Goal: Transaction & Acquisition: Book appointment/travel/reservation

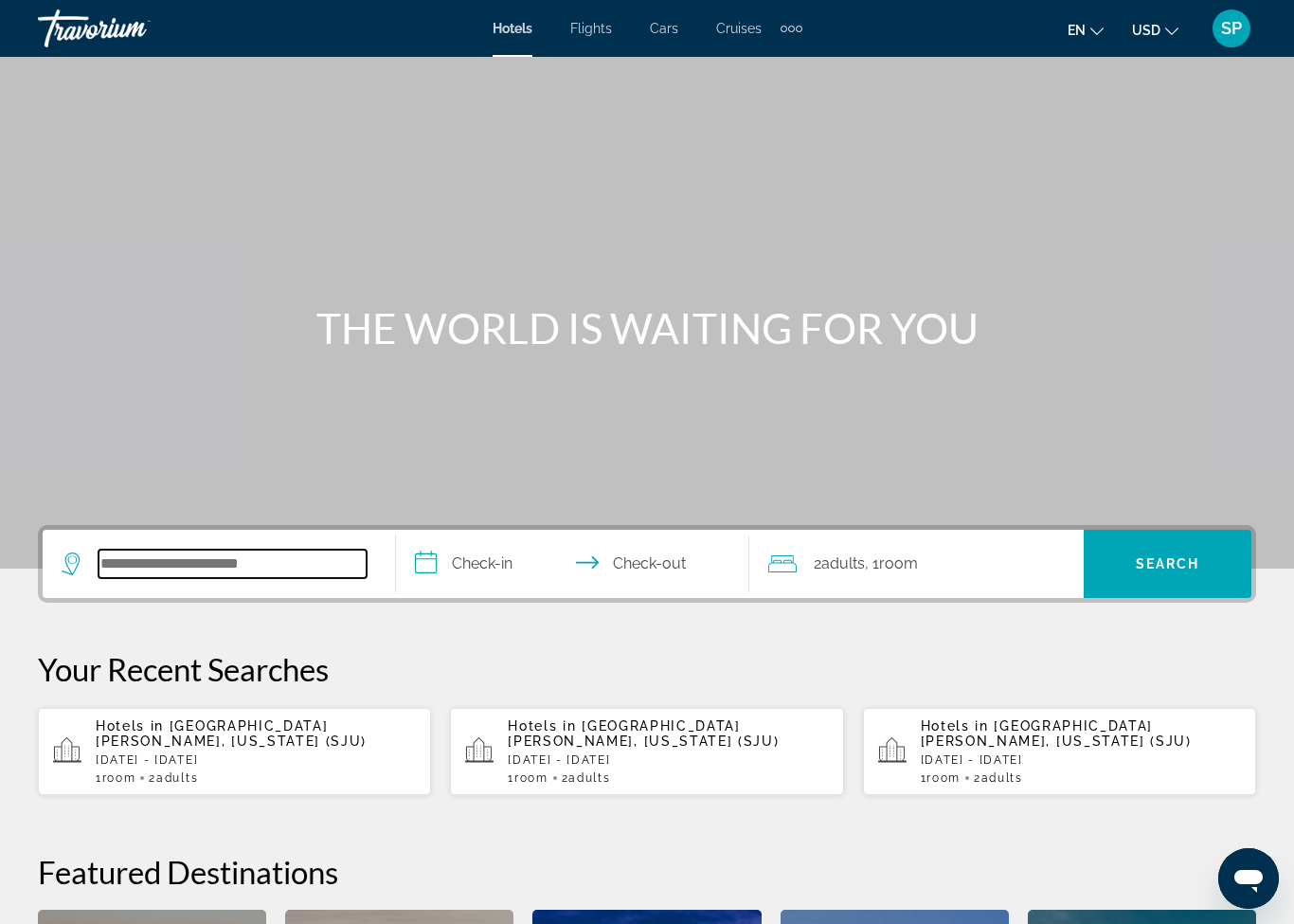
click at [237, 563] on input "Search widget" at bounding box center [232, 564] width 268 height 29
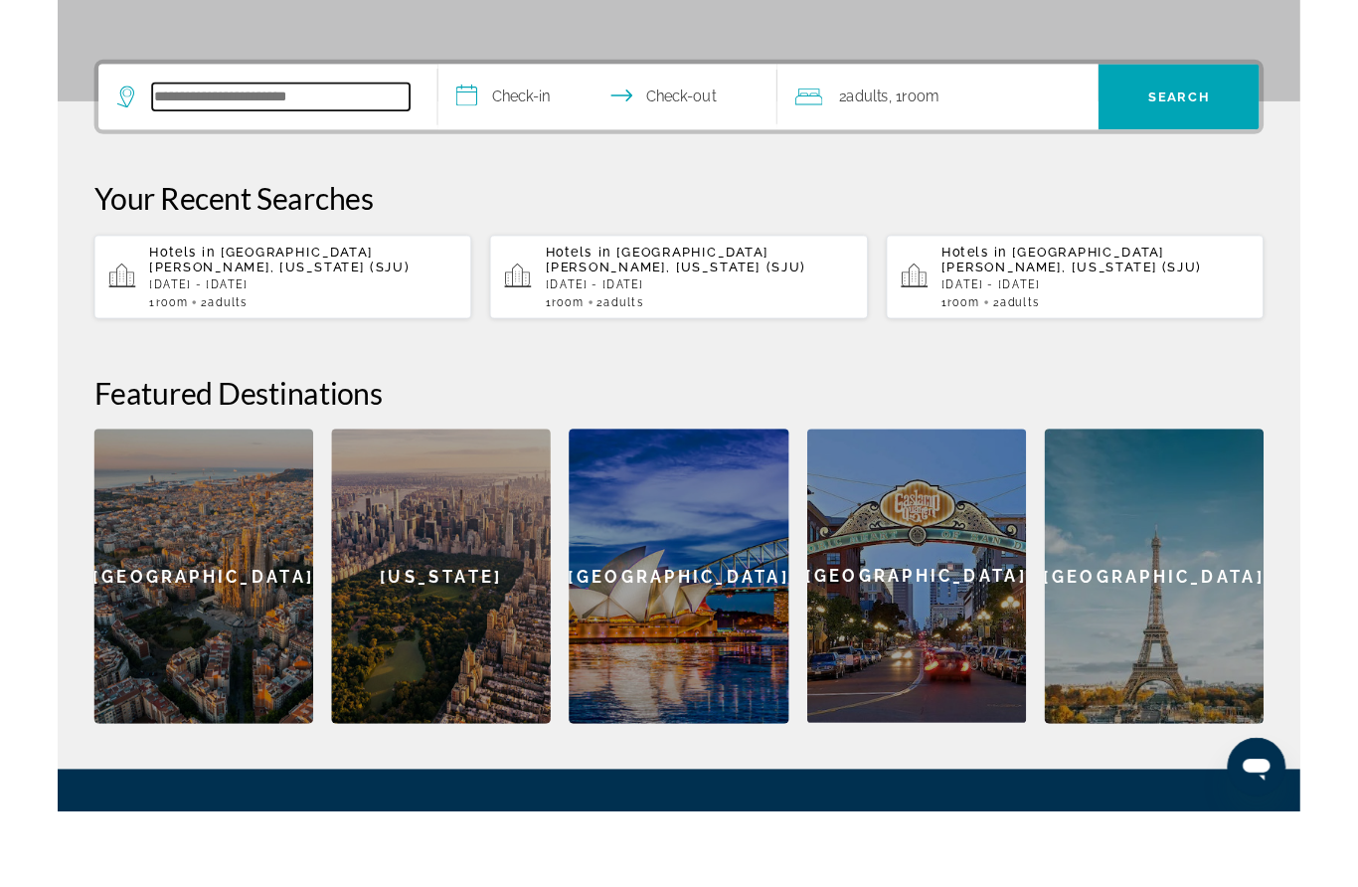
scroll to position [403, 0]
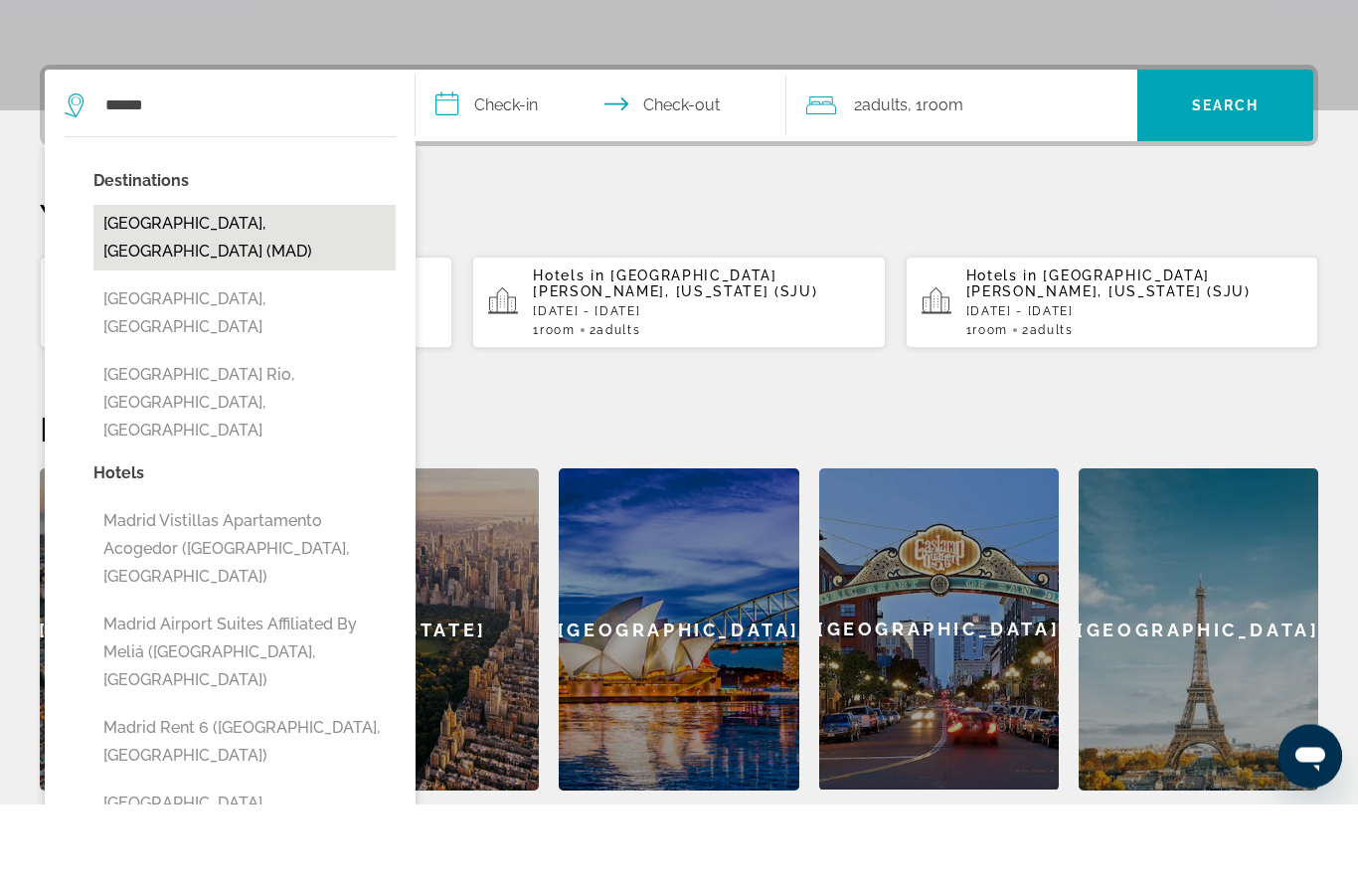
click at [177, 288] on button "[GEOGRAPHIC_DATA], [GEOGRAPHIC_DATA] (MAD)" at bounding box center [244, 321] width 302 height 66
type input "**********"
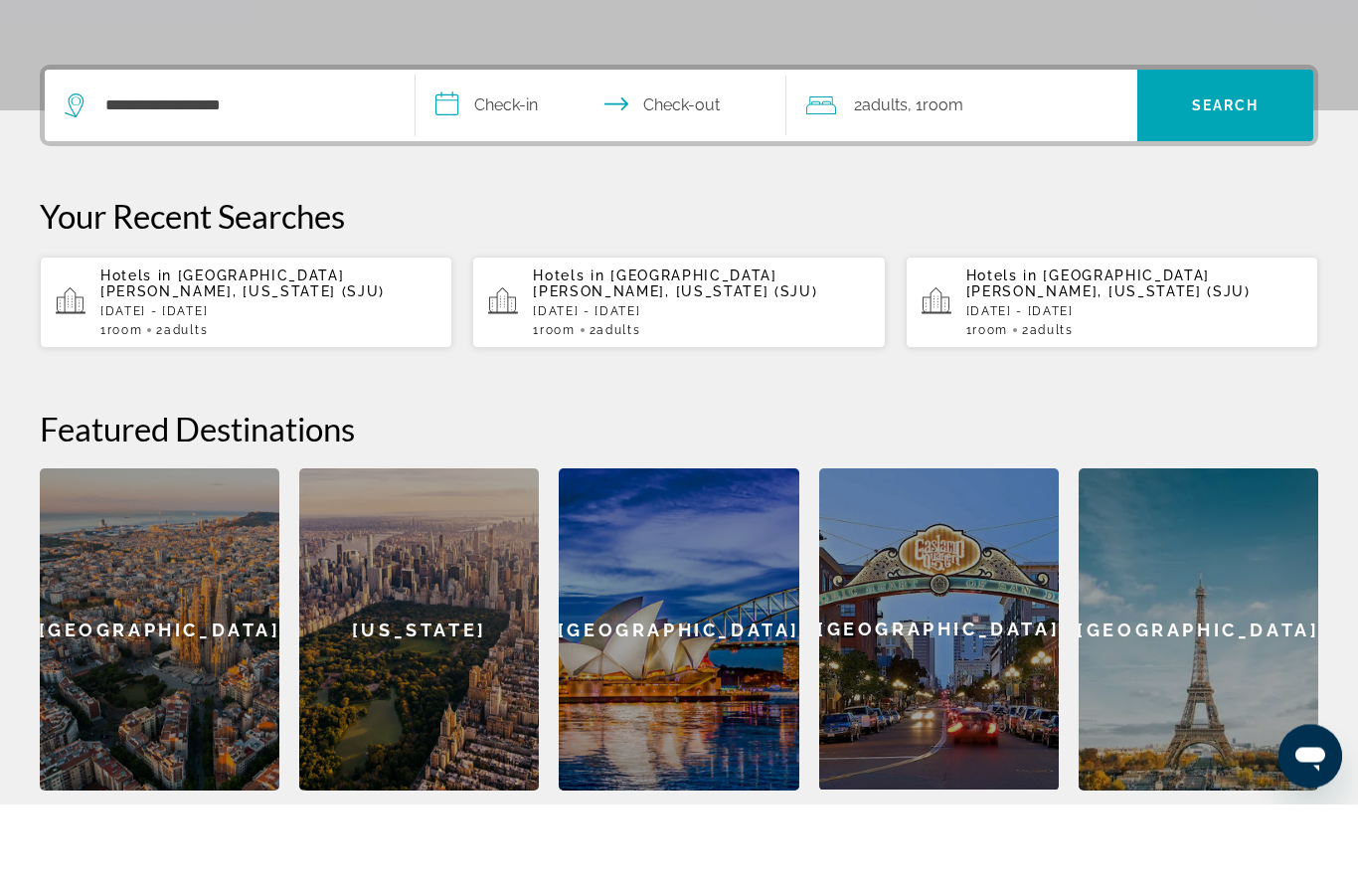
click at [521, 153] on input "**********" at bounding box center [605, 192] width 379 height 78
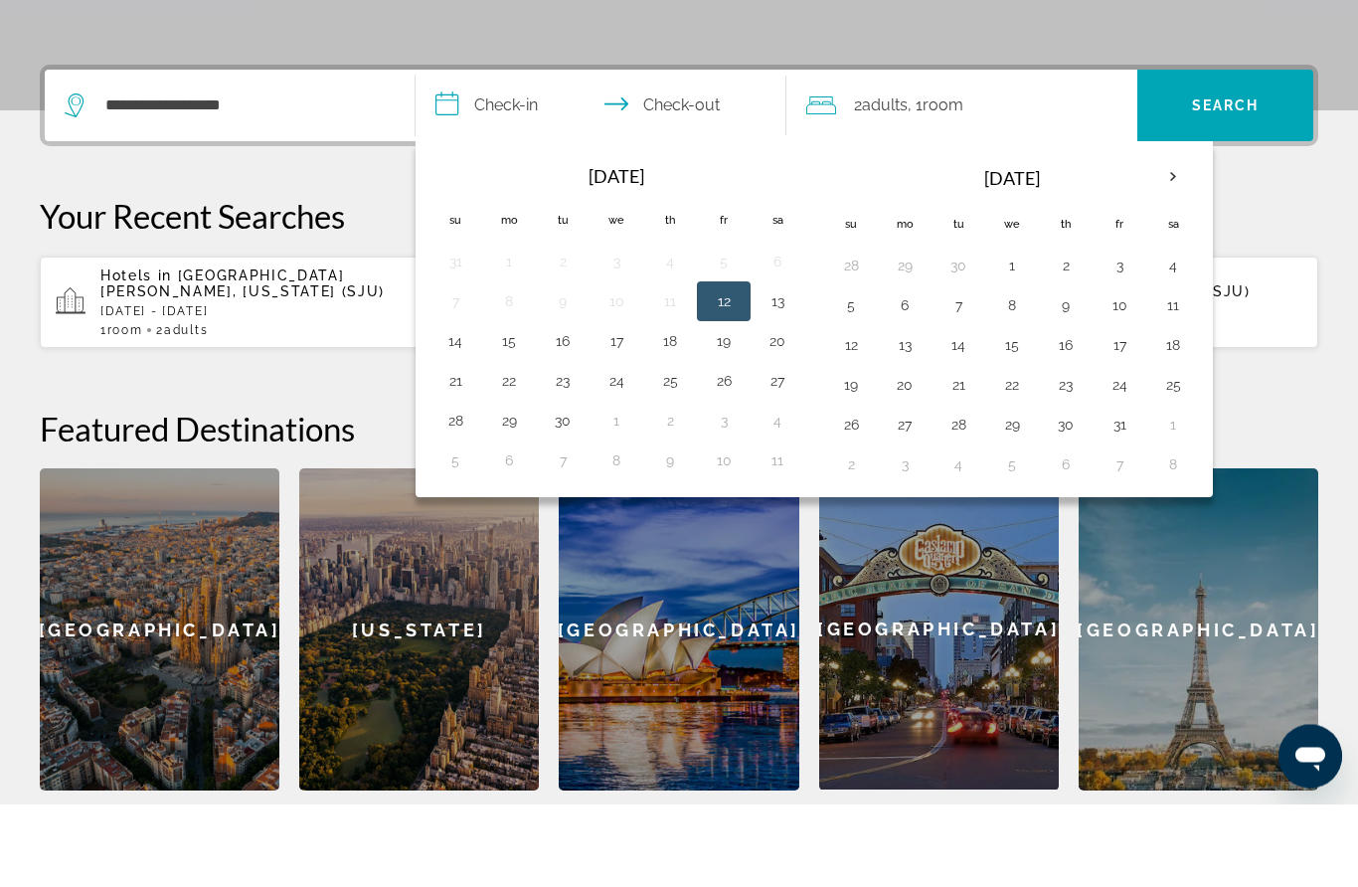
scroll to position [486, 0]
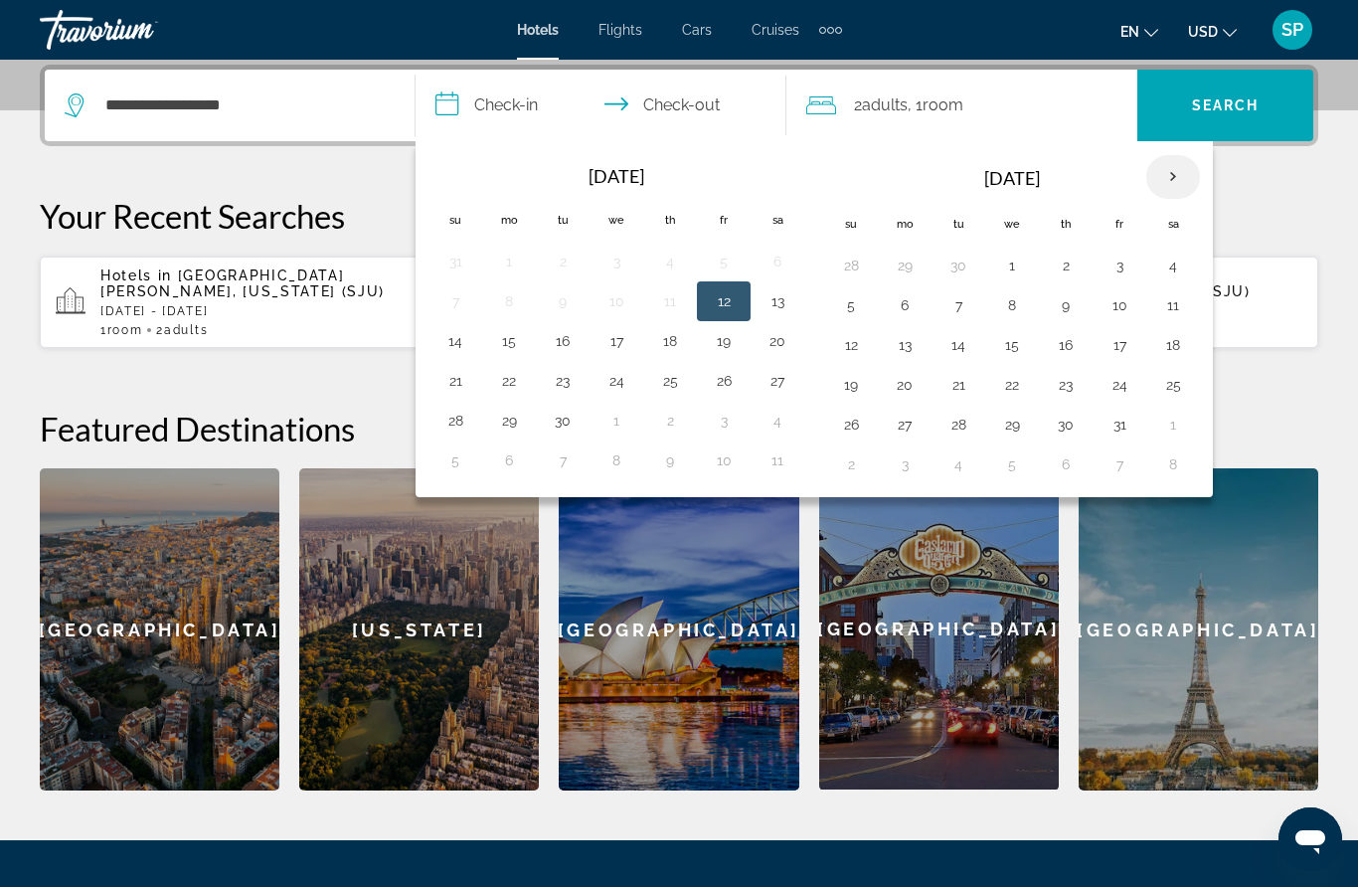
click at [1176, 174] on th "Next month" at bounding box center [1174, 177] width 54 height 44
click at [1128, 345] on button "14" at bounding box center [1120, 345] width 32 height 28
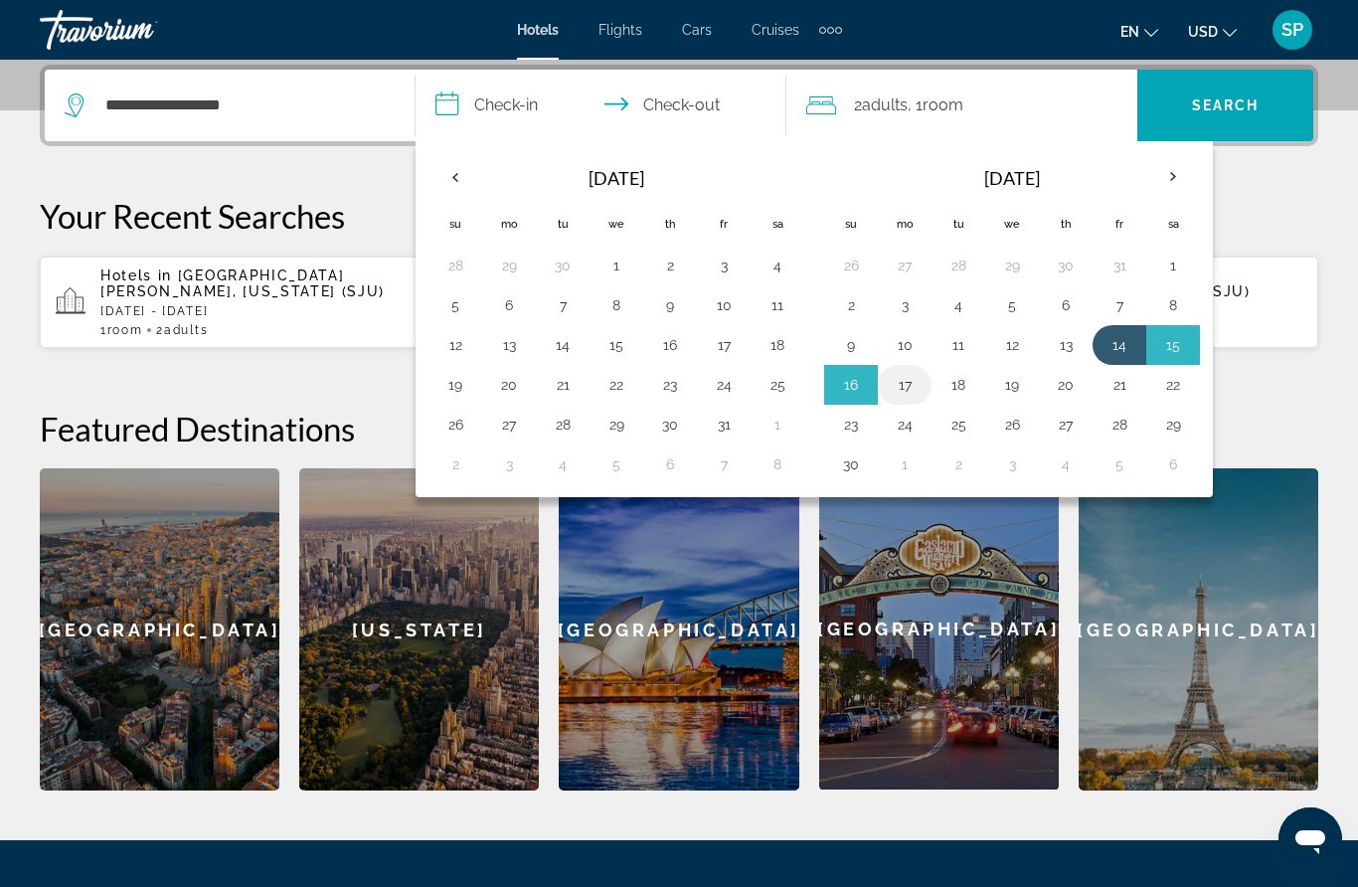
click at [908, 388] on button "17" at bounding box center [905, 385] width 32 height 28
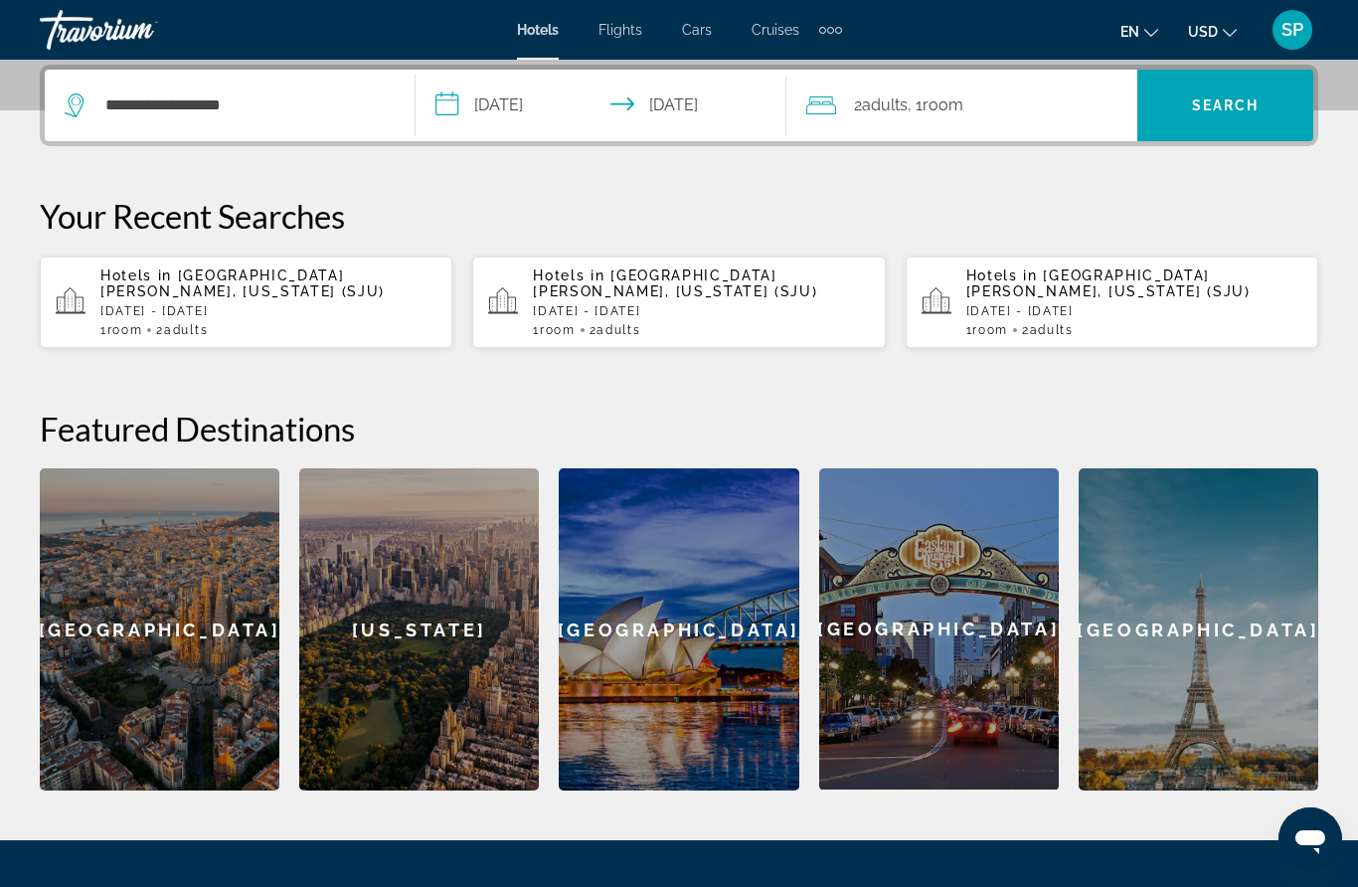
type input "**********"
click at [1253, 125] on span "Search widget" at bounding box center [1226, 106] width 176 height 48
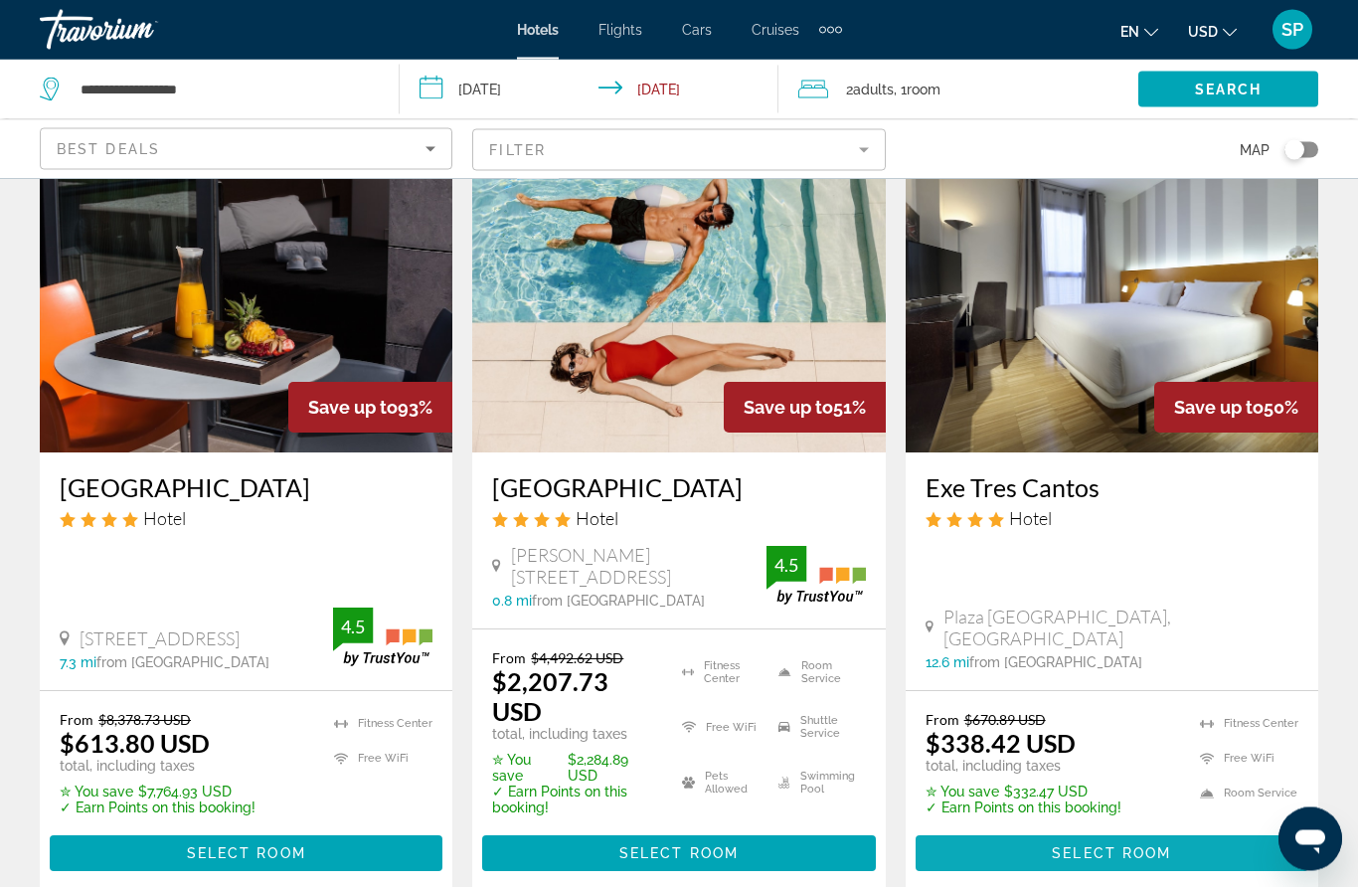
scroll to position [114, 0]
click at [1086, 845] on span "Select Room" at bounding box center [1111, 853] width 119 height 16
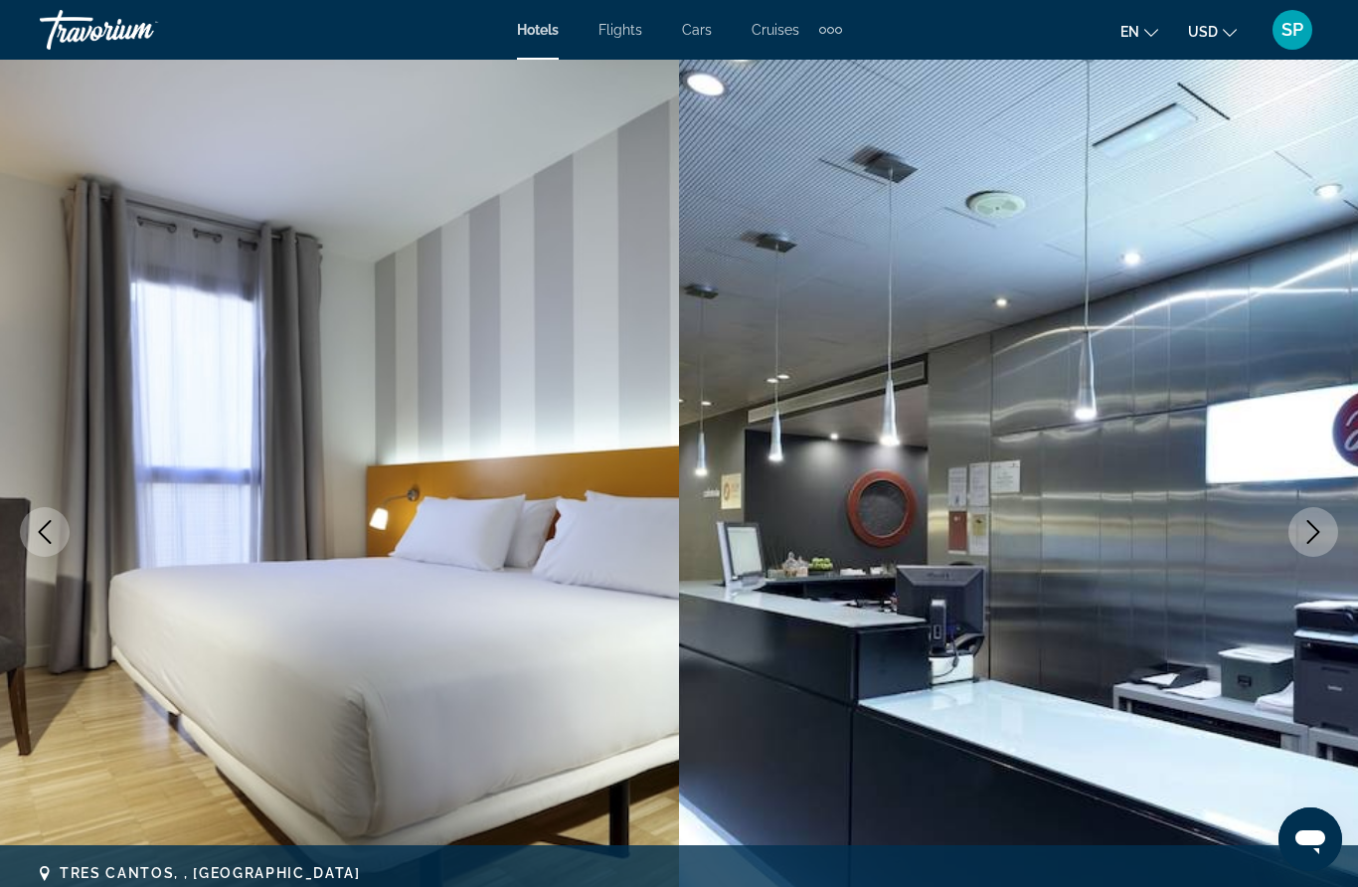
click at [1312, 533] on icon "Next image" at bounding box center [1314, 532] width 24 height 24
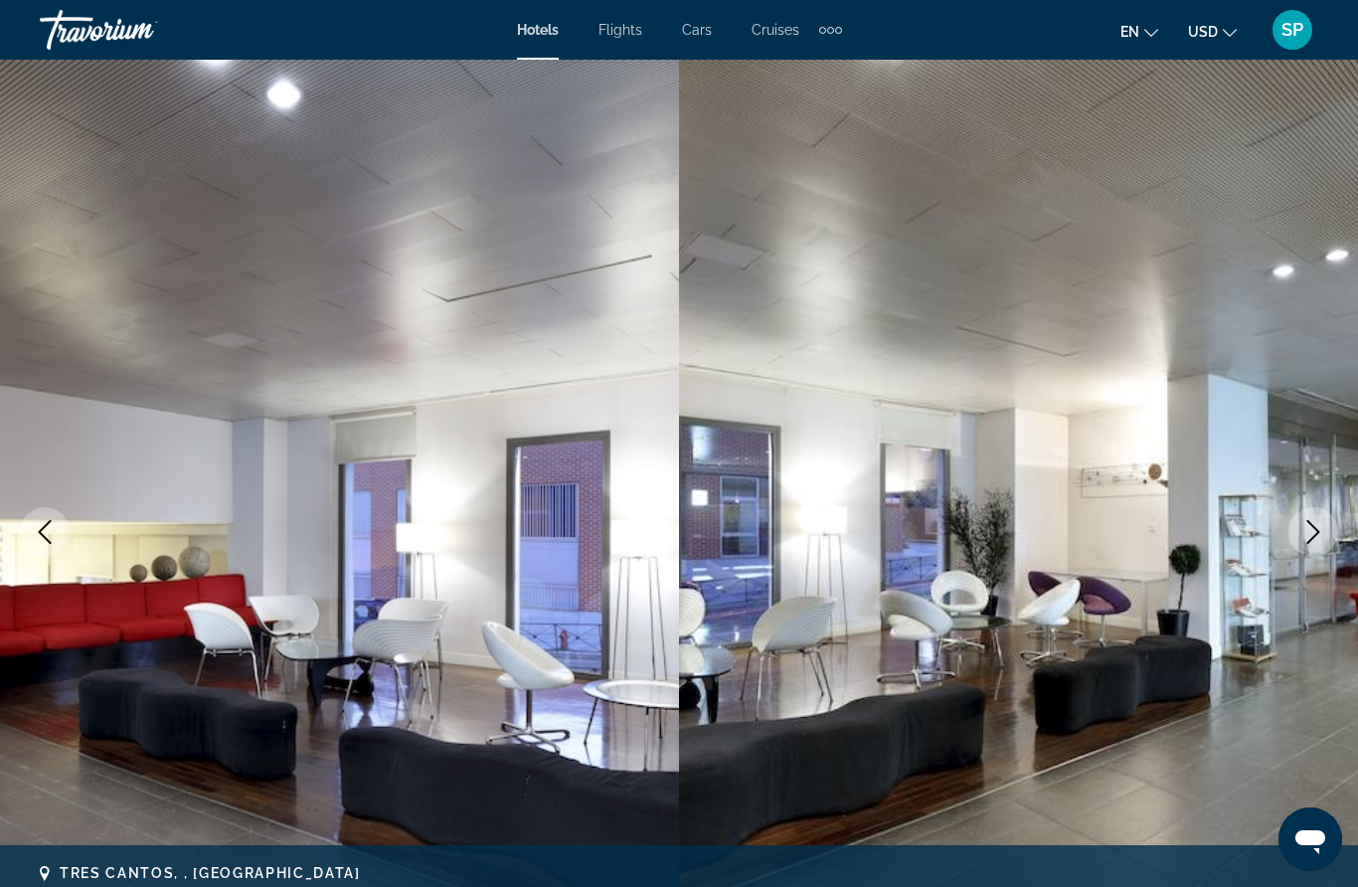
click at [1312, 533] on icon "Next image" at bounding box center [1314, 532] width 24 height 24
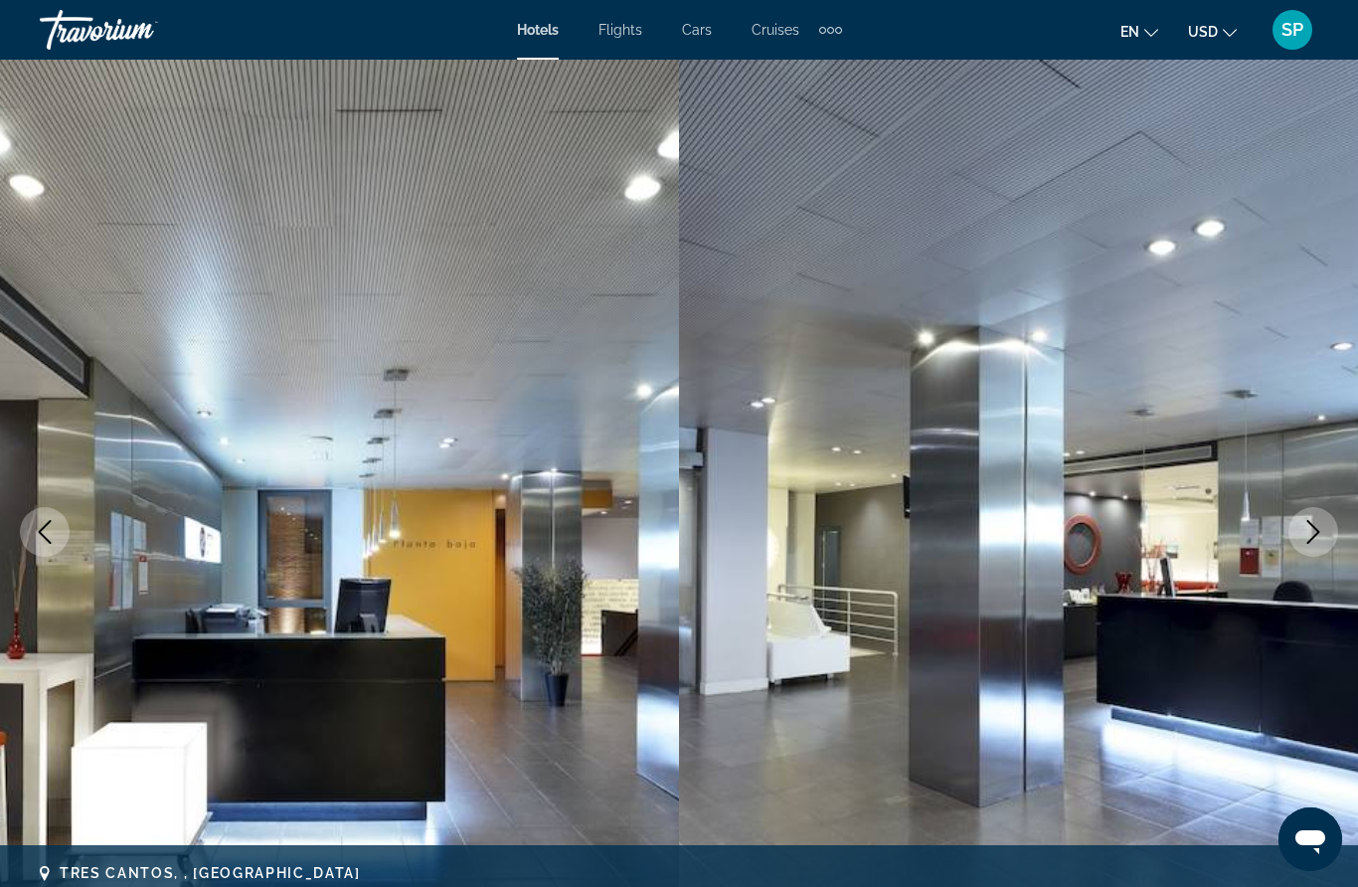
click at [1312, 533] on icon "Next image" at bounding box center [1314, 532] width 24 height 24
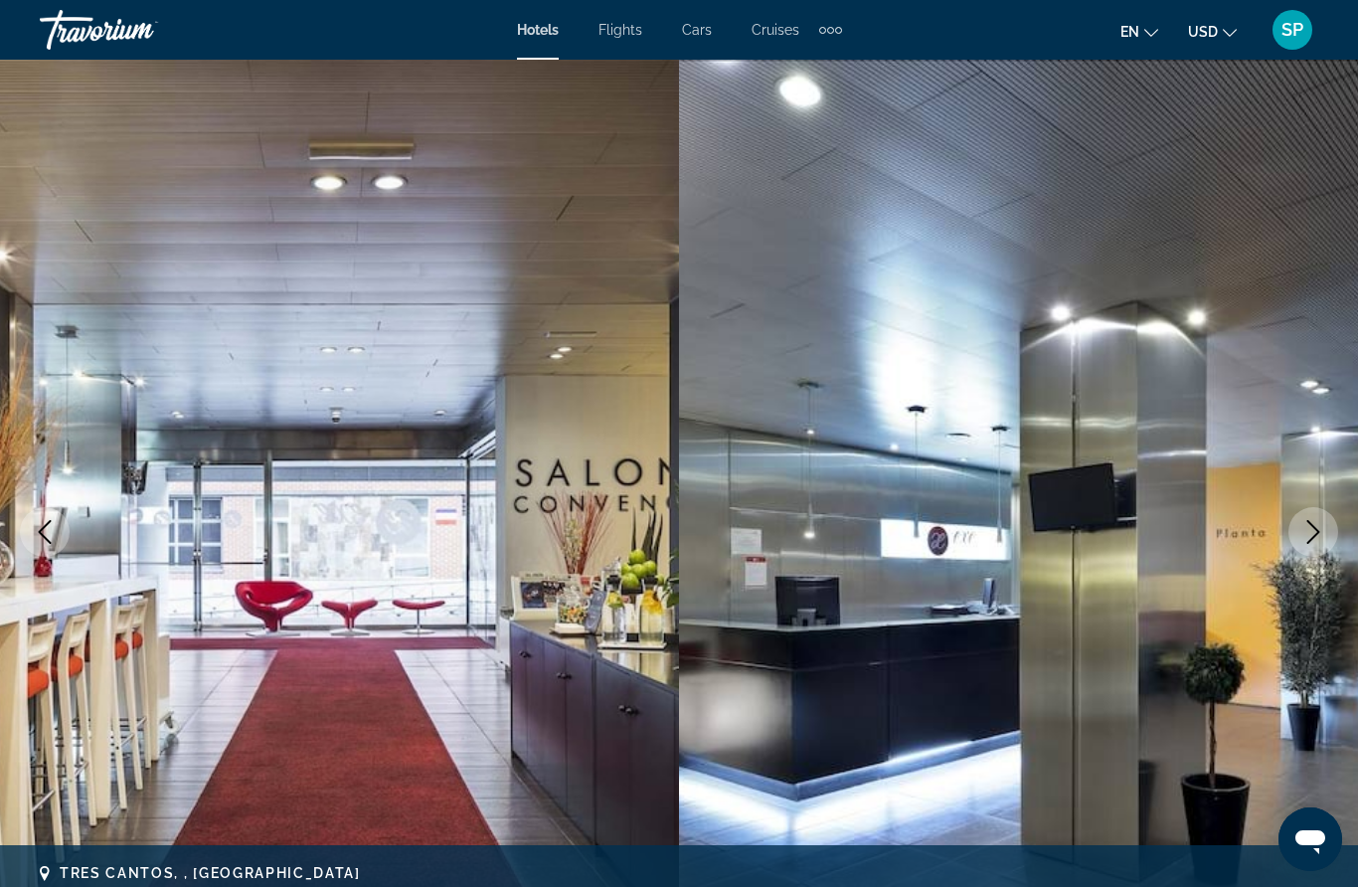
click at [1314, 529] on icon "Next image" at bounding box center [1314, 532] width 24 height 24
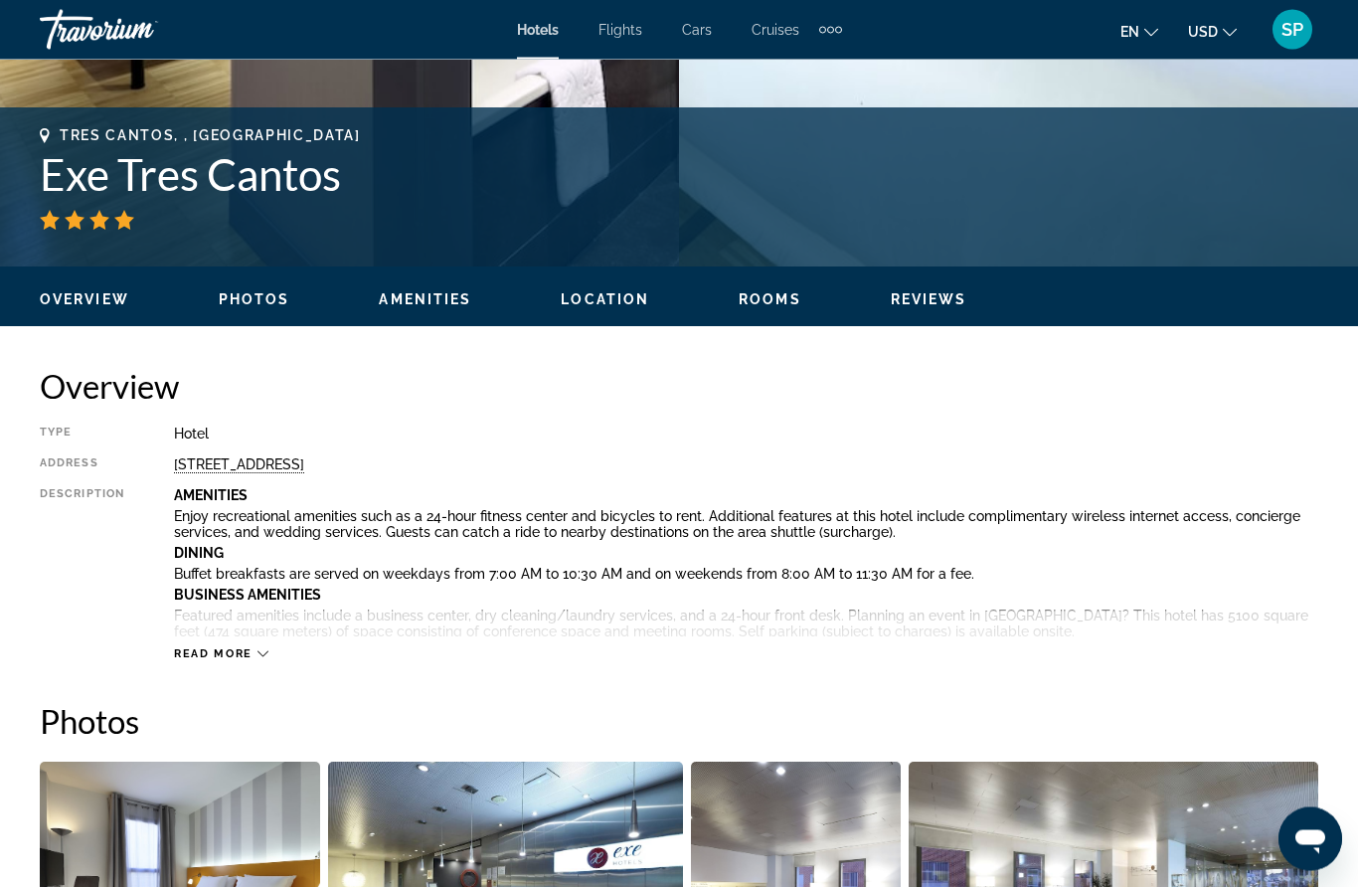
scroll to position [737, 0]
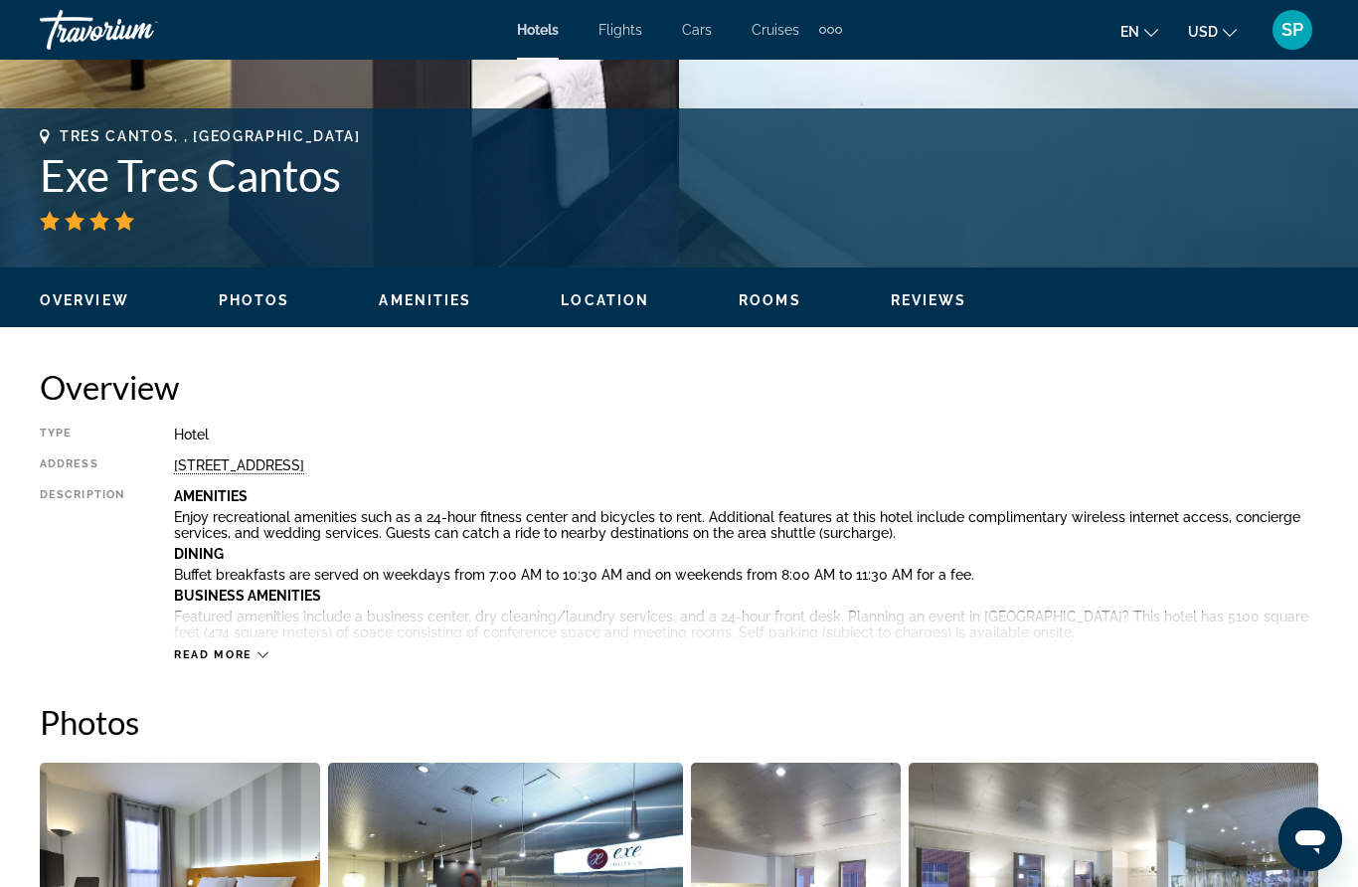
click at [256, 658] on div "Read more" at bounding box center [221, 654] width 94 height 13
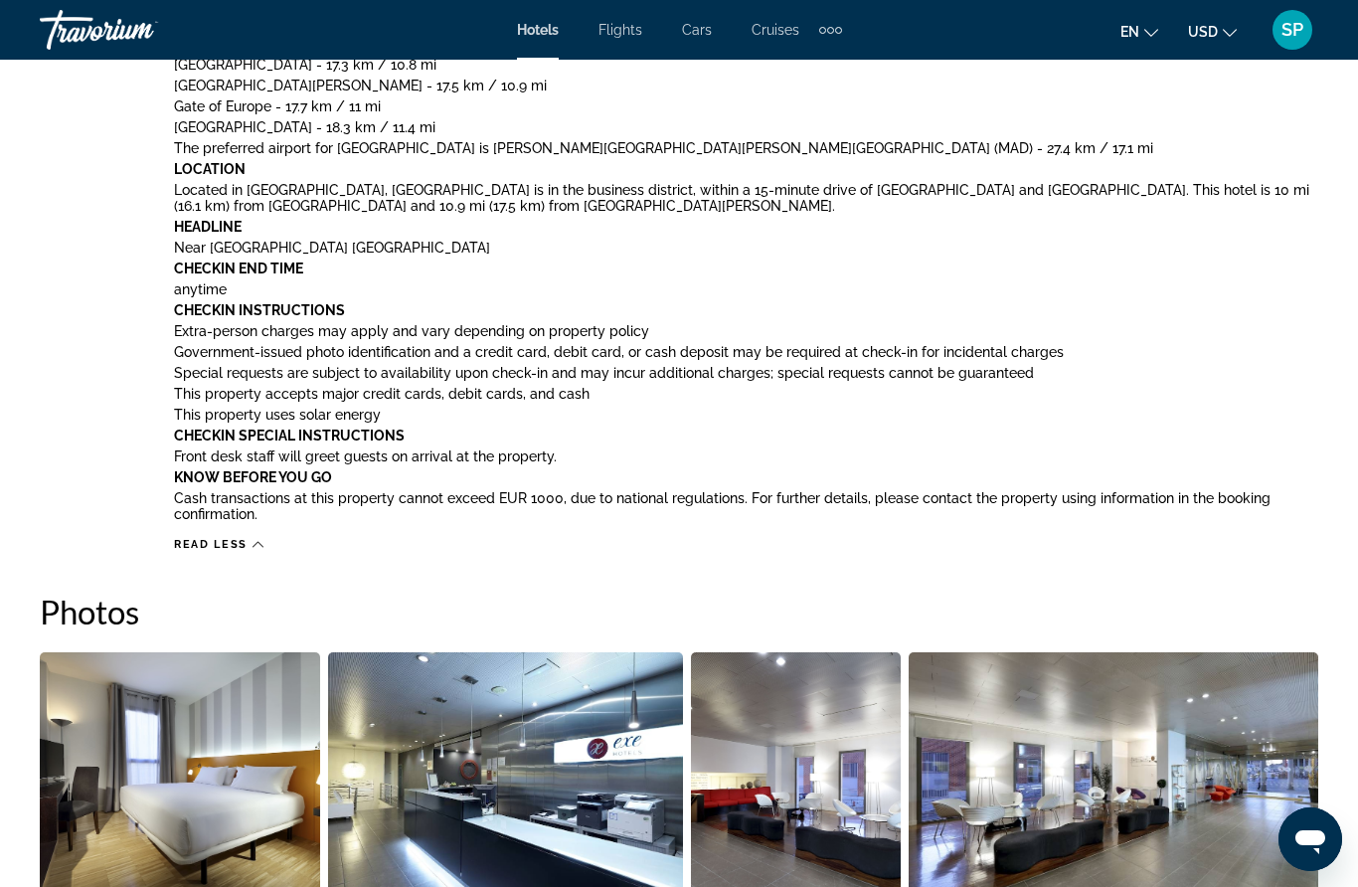
scroll to position [1670, 0]
